Goal: Find specific fact: Find specific fact

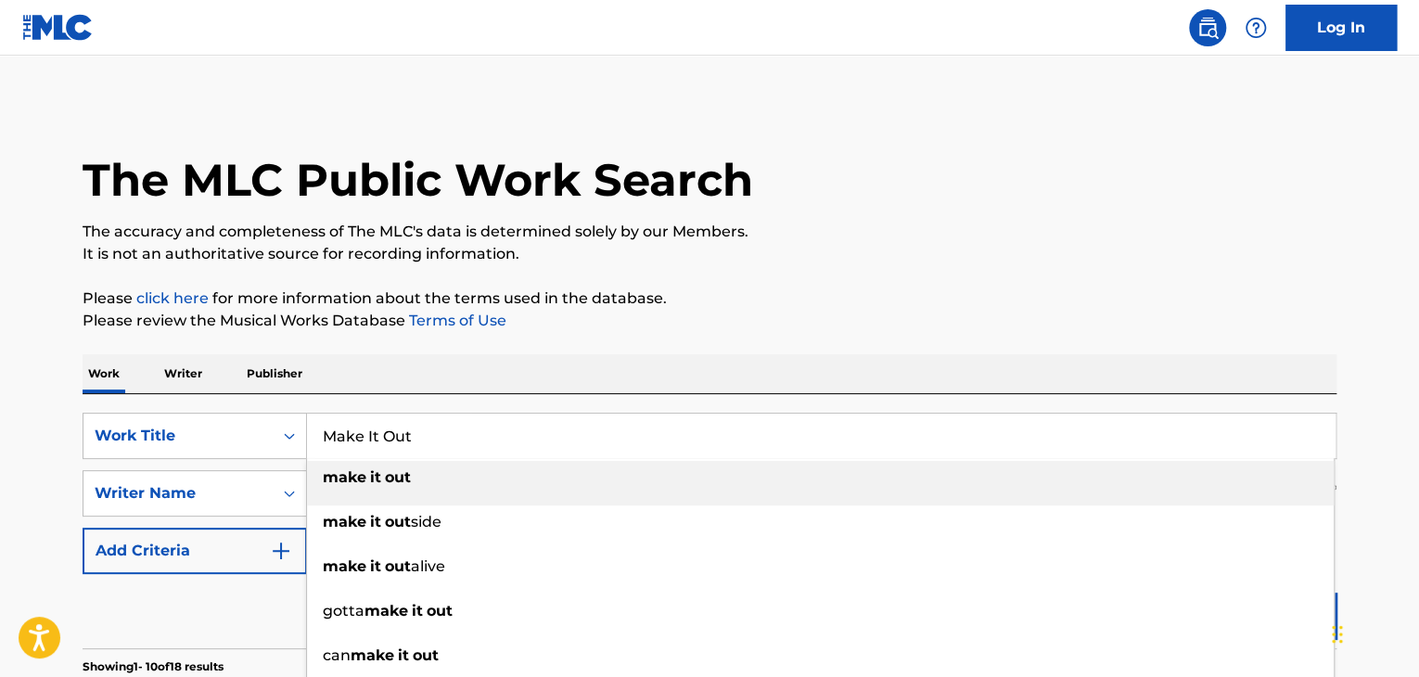
click at [406, 428] on input "Make It Out" at bounding box center [821, 436] width 1029 height 45
type input "My All"
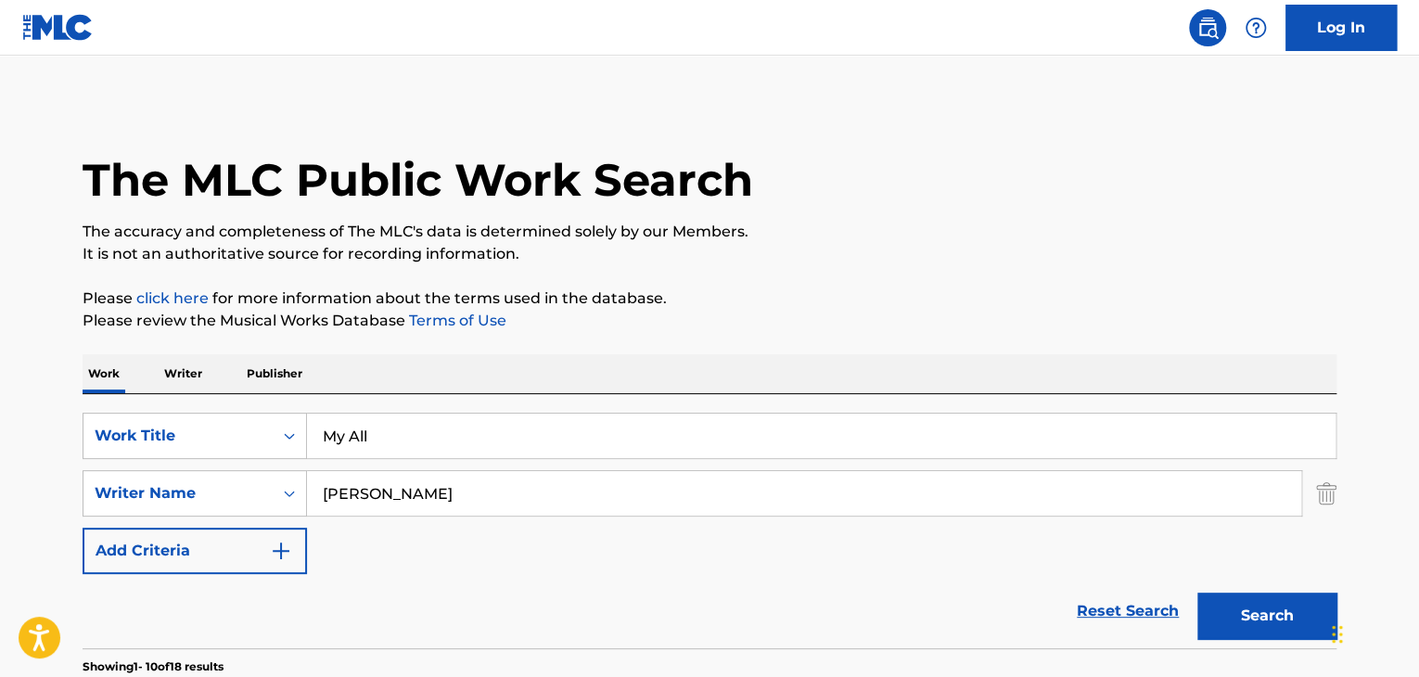
paste input "Afanasieff"
type input "Afanasieff"
click at [1198, 593] on button "Search" at bounding box center [1267, 616] width 139 height 46
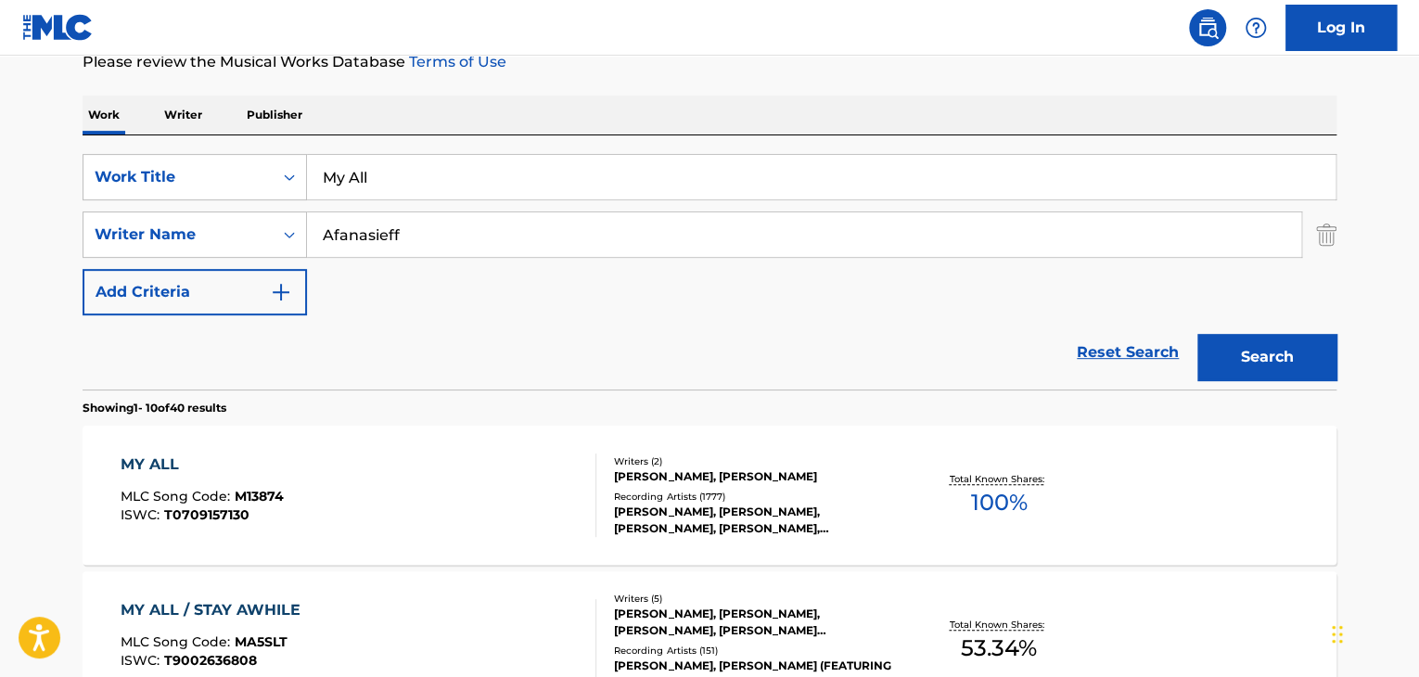
scroll to position [186, 0]
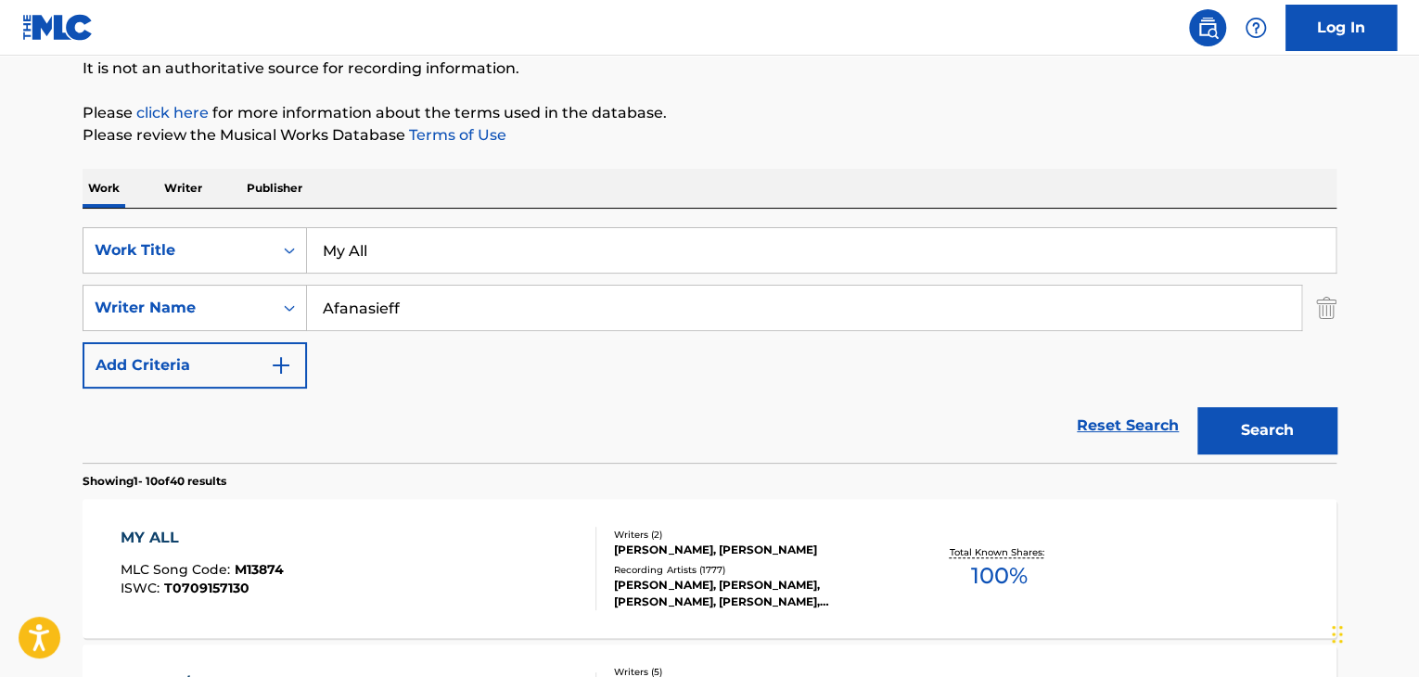
click at [720, 258] on input "My All" at bounding box center [821, 250] width 1029 height 45
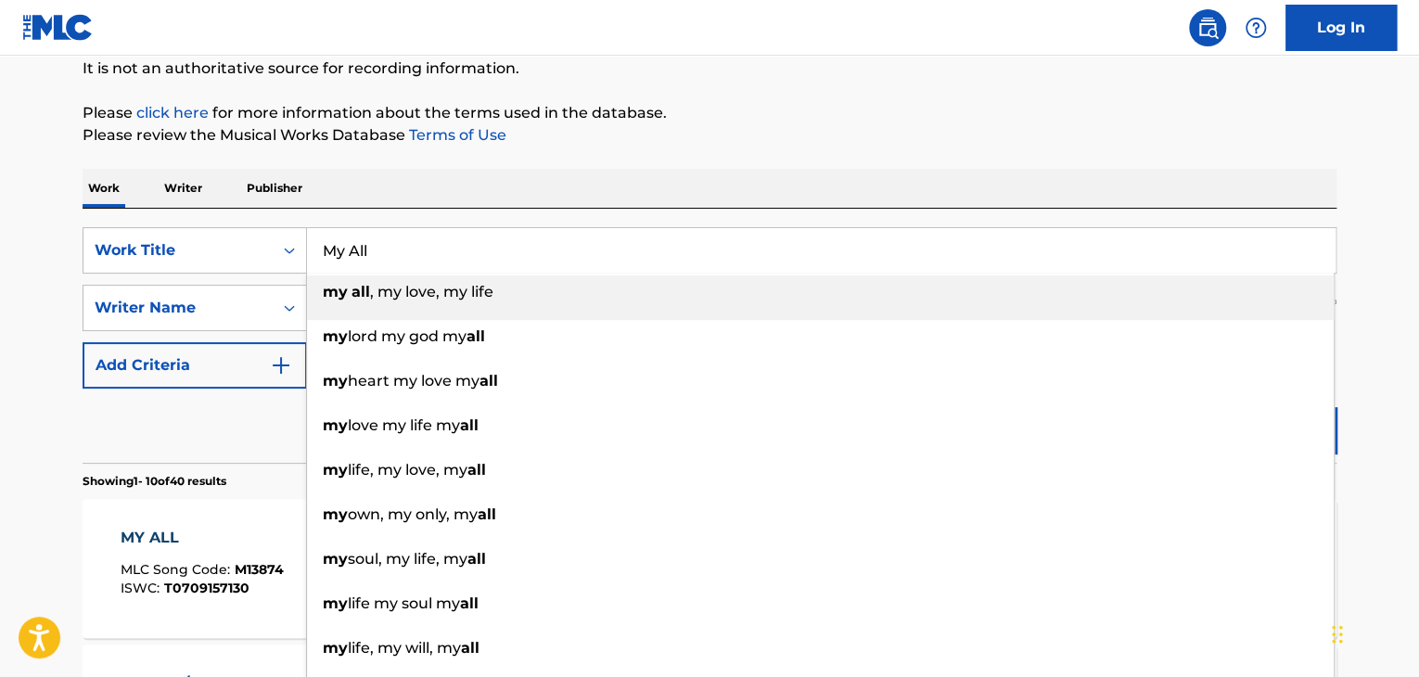
click at [720, 258] on input "My All" at bounding box center [821, 250] width 1029 height 45
paste input "Doing It Too"
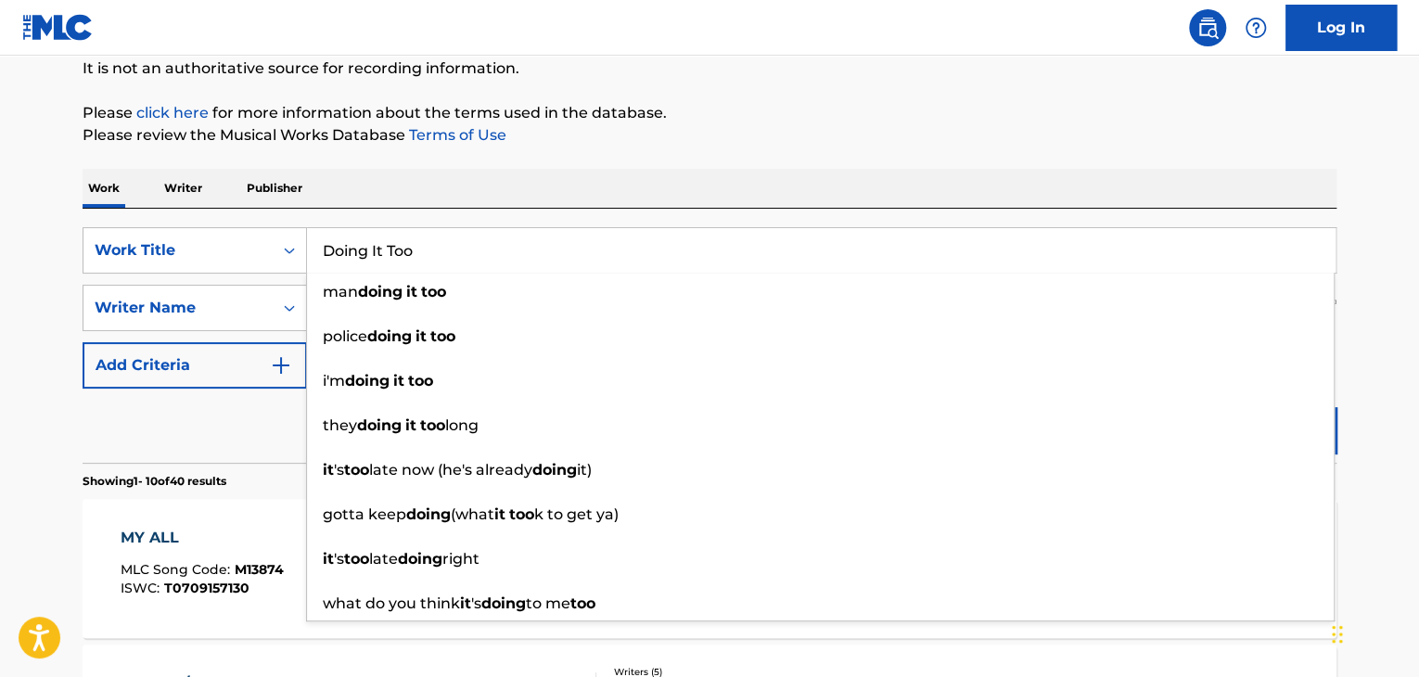
type input "Doing It Too"
click at [242, 433] on div "Reset Search Search" at bounding box center [710, 426] width 1254 height 74
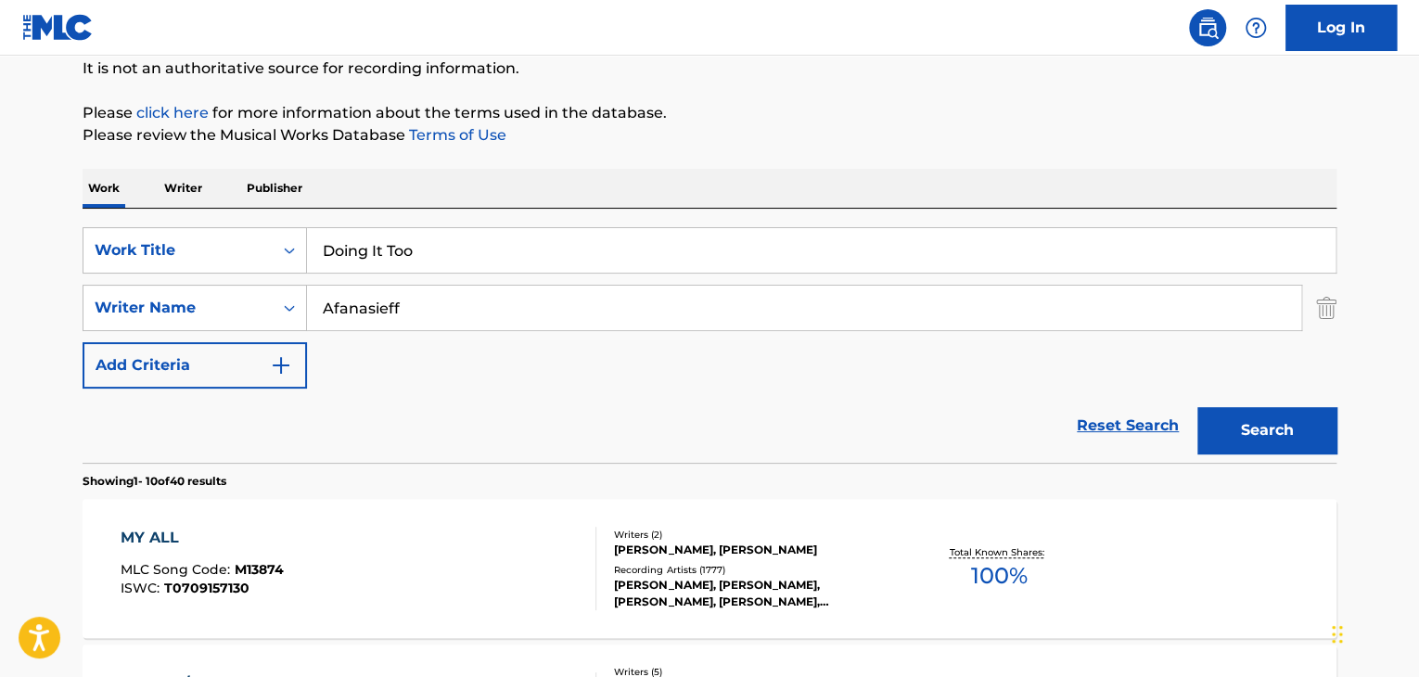
click at [538, 316] on input "Afanasieff" at bounding box center [804, 308] width 994 height 45
paste input "[PERSON_NAME]"
click at [1221, 424] on button "Search" at bounding box center [1267, 430] width 139 height 46
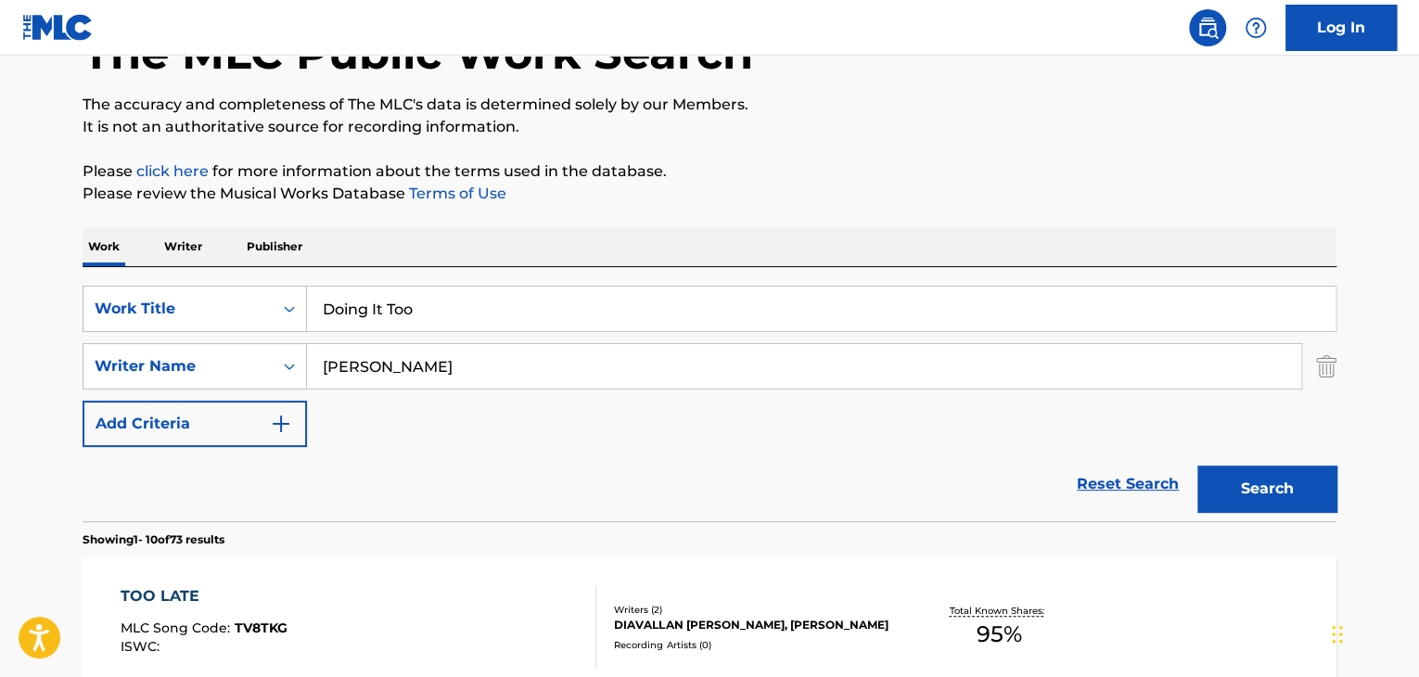
scroll to position [123, 0]
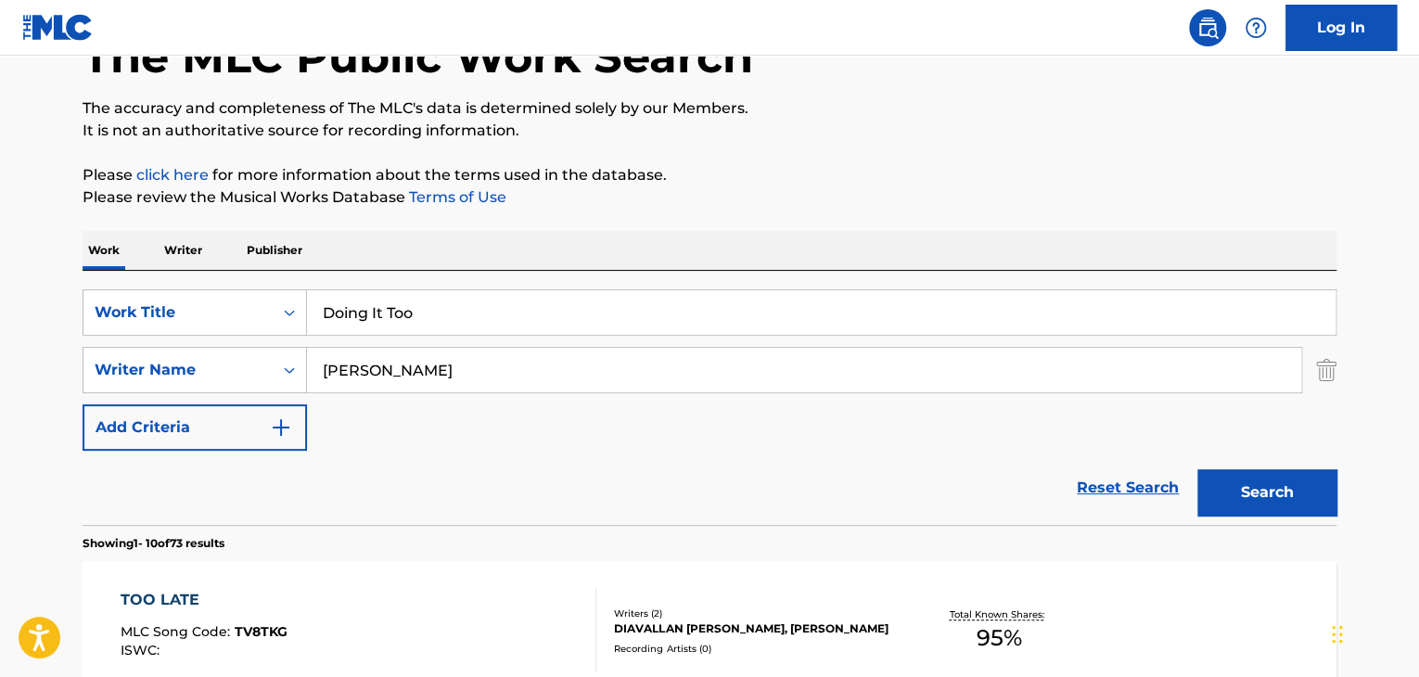
click at [460, 373] on input "[PERSON_NAME]" at bounding box center [804, 370] width 994 height 45
paste input "[PERSON_NAME]"
type input "[PERSON_NAME]"
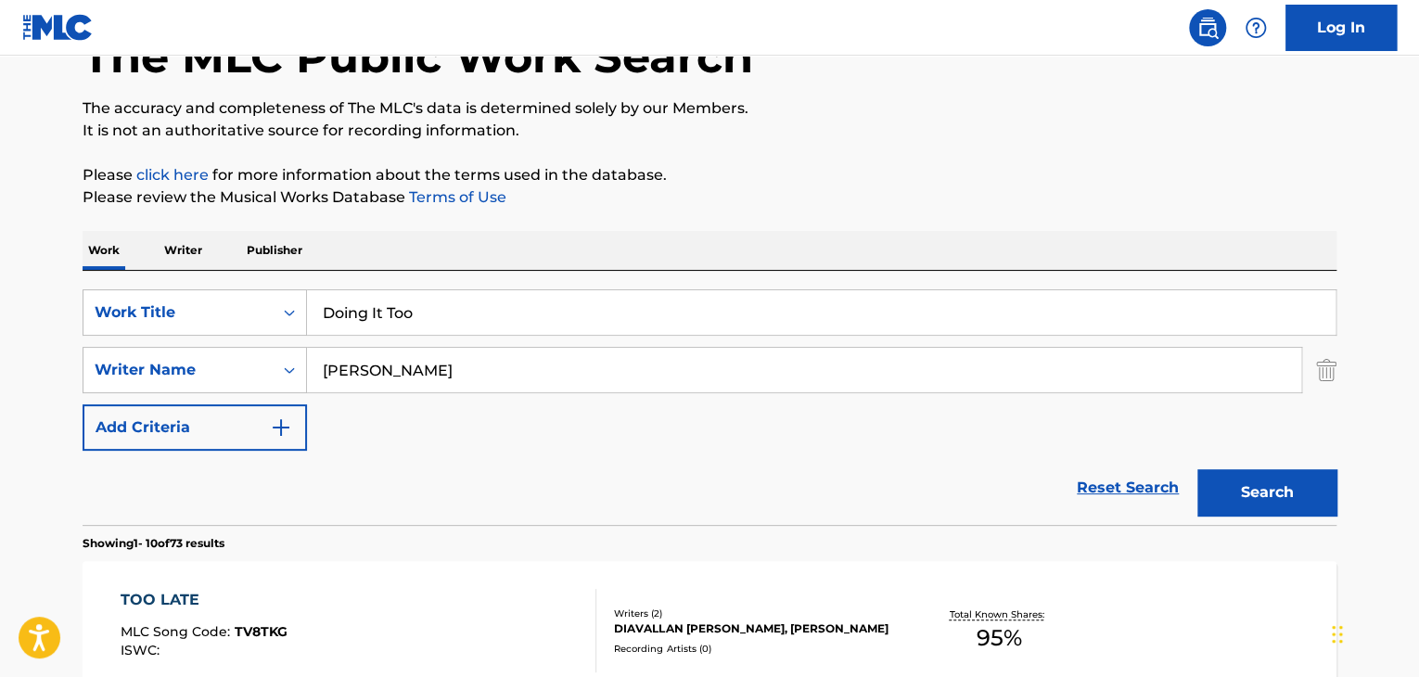
click at [1275, 488] on button "Search" at bounding box center [1267, 492] width 139 height 46
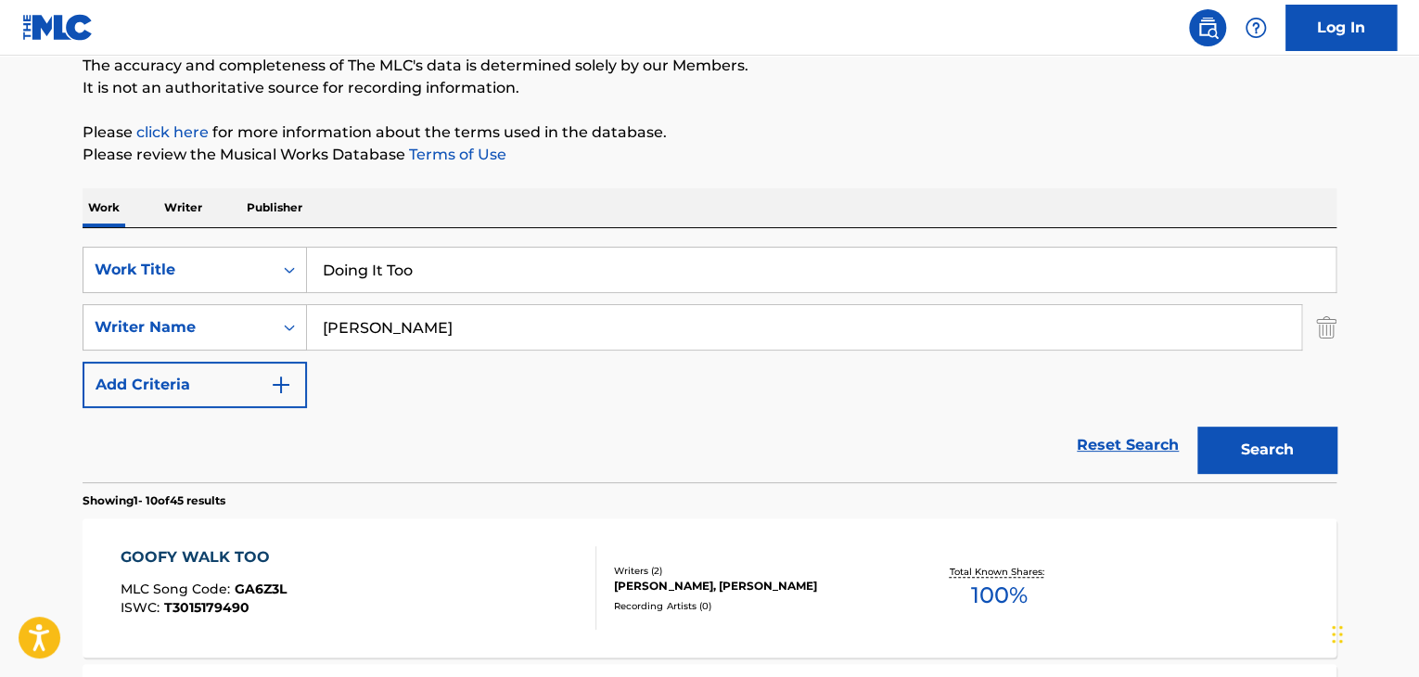
scroll to position [186, 0]
